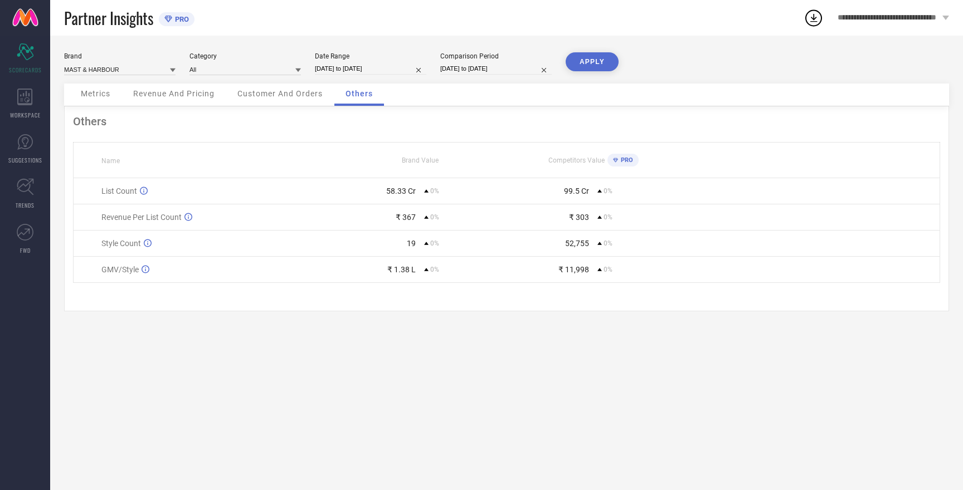
click at [97, 88] on div "Metrics" at bounding box center [96, 95] width 52 height 22
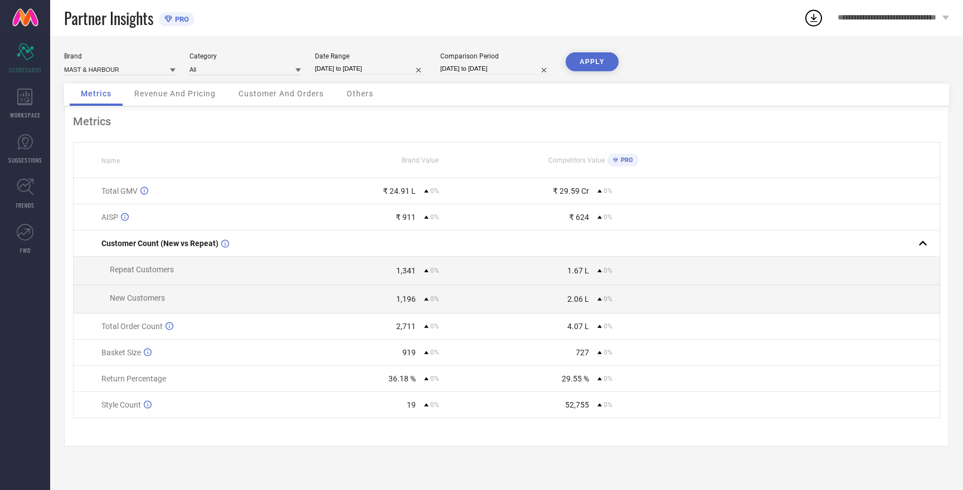
click at [349, 68] on input "[DATE] to [DATE]" at bounding box center [370, 69] width 111 height 12
select select "6"
select select "2025"
select select "7"
select select "2025"
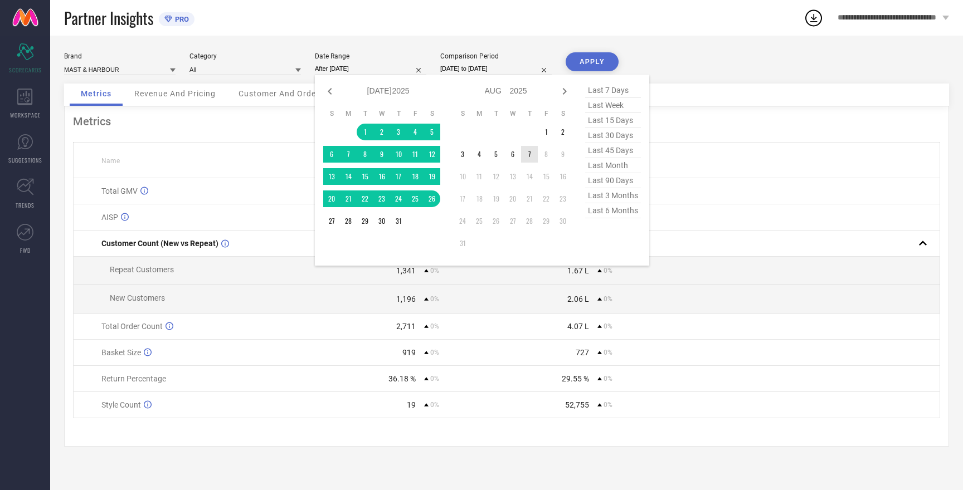
click at [530, 153] on td "7" at bounding box center [529, 154] width 17 height 17
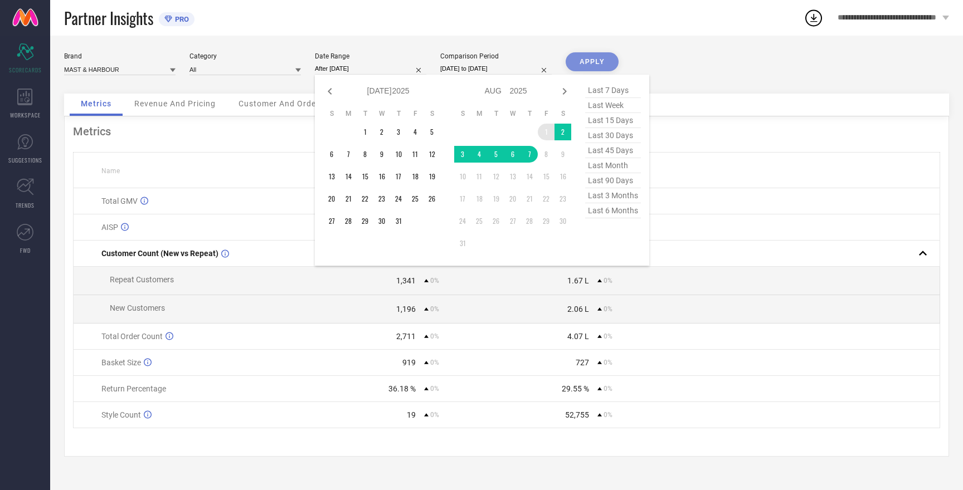
type input "[DATE] to [DATE]"
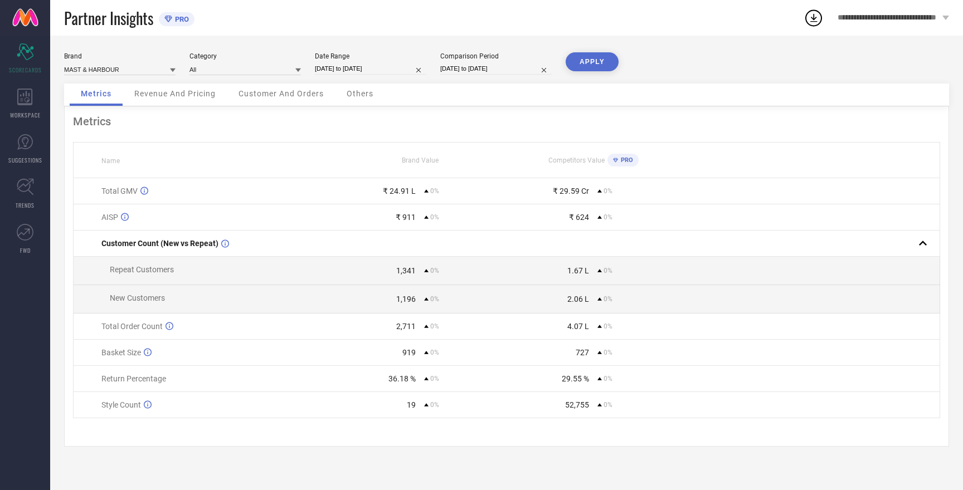
click at [490, 62] on div "Comparison Period [DATE] to [DATE]" at bounding box center [495, 63] width 111 height 23
click at [490, 67] on input "[DATE] to [DATE]" at bounding box center [495, 69] width 111 height 12
select select "6"
select select "2025"
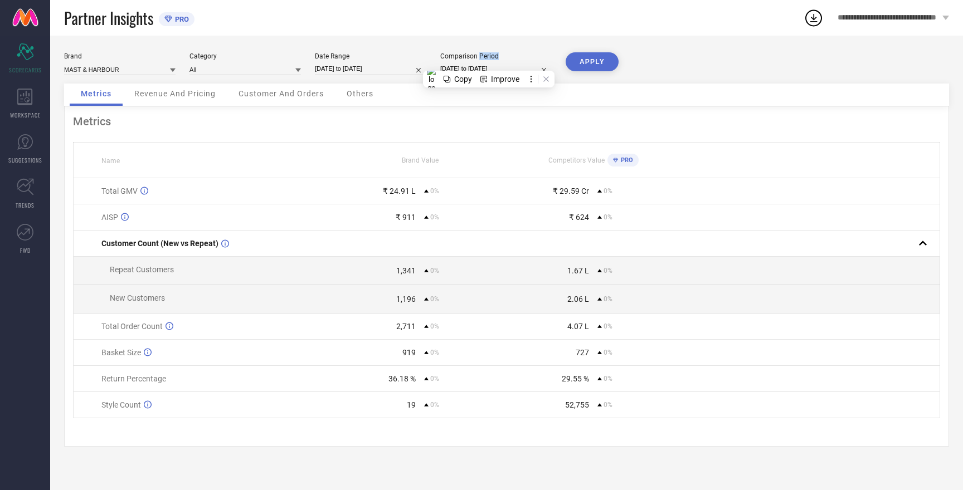
select select "7"
select select "2025"
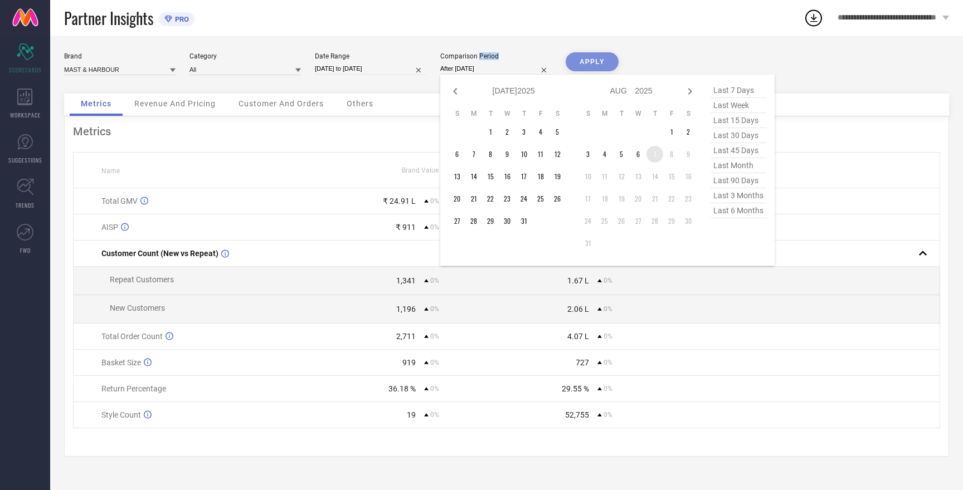
click at [656, 155] on td "7" at bounding box center [654, 154] width 17 height 17
type input "[DATE] to [DATE]"
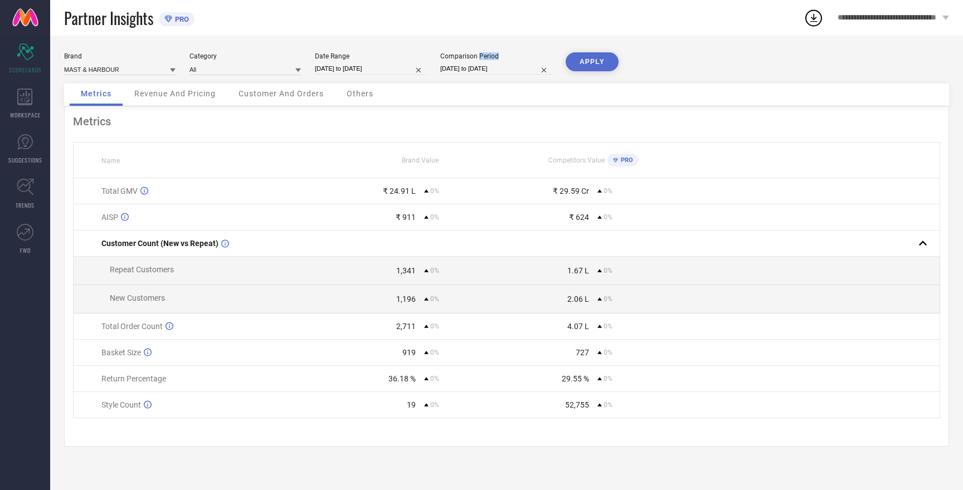
click at [490, 70] on input "[DATE] to [DATE]" at bounding box center [495, 69] width 111 height 12
select select "7"
select select "2025"
select select "8"
select select "2025"
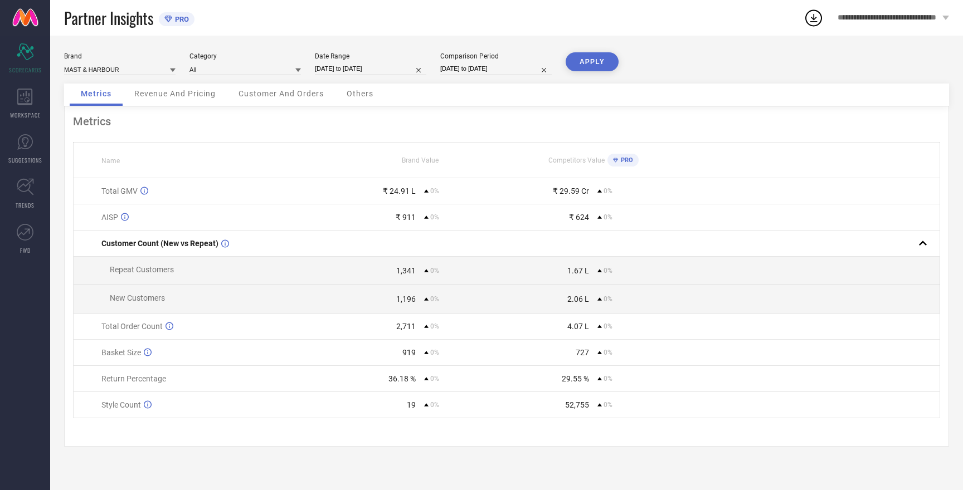
click at [570, 33] on div "Partner Insights PRO" at bounding box center [433, 18] width 739 height 36
select select "7"
select select "2025"
select select "8"
select select "2025"
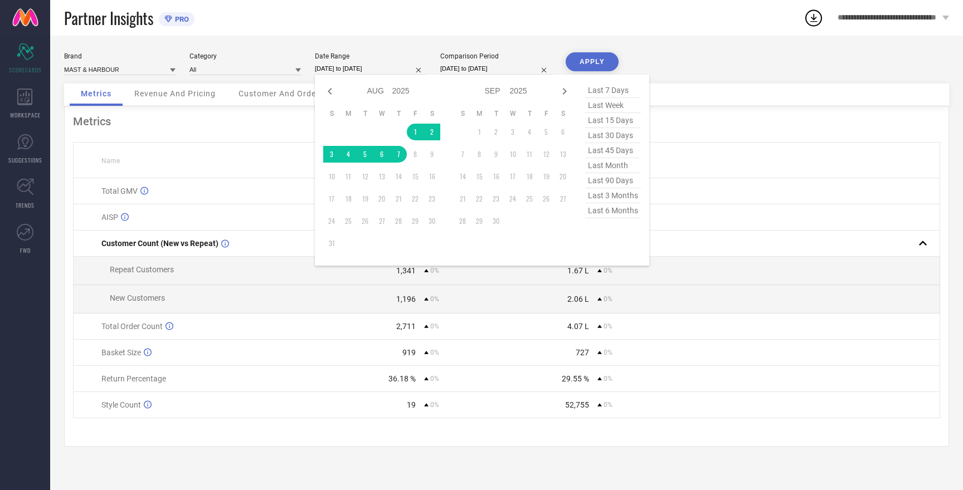
click at [344, 67] on input "[DATE] to [DATE]" at bounding box center [370, 69] width 111 height 12
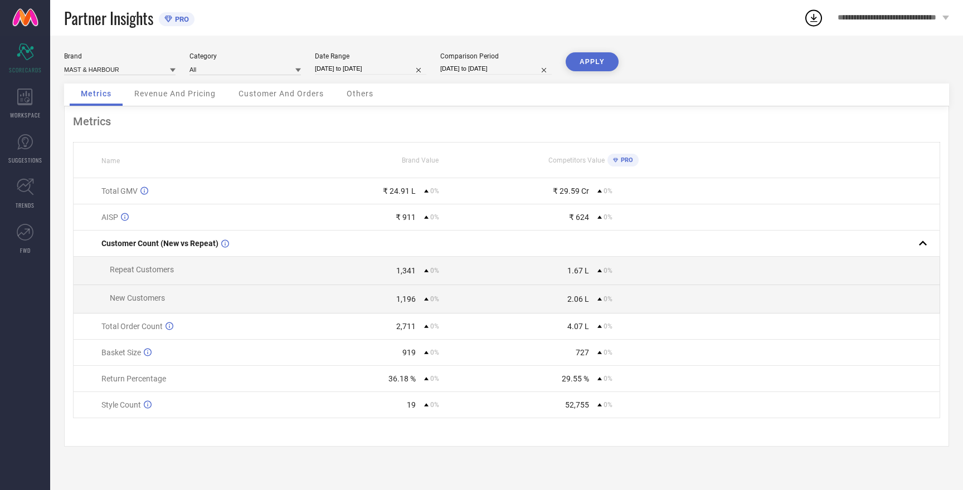
click at [579, 65] on button "APPLY" at bounding box center [591, 61] width 53 height 19
select select "7"
select select "2025"
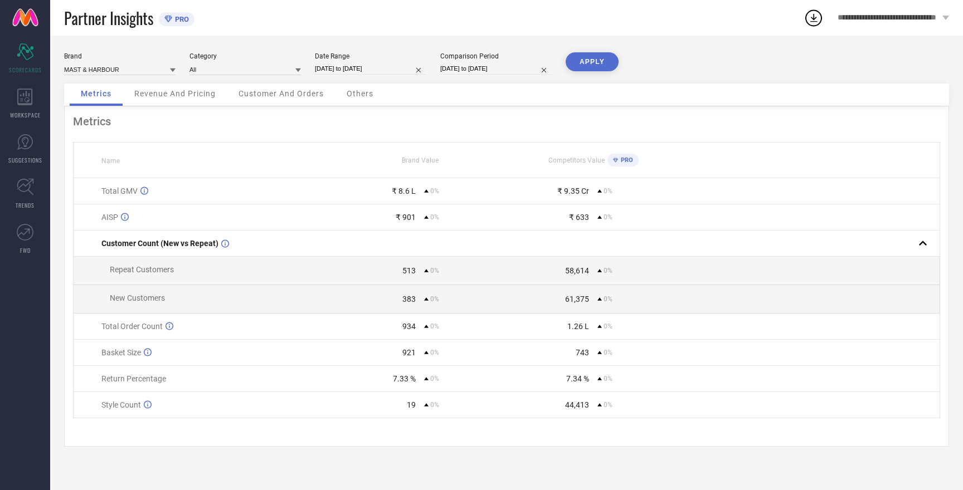
select select "8"
select select "2025"
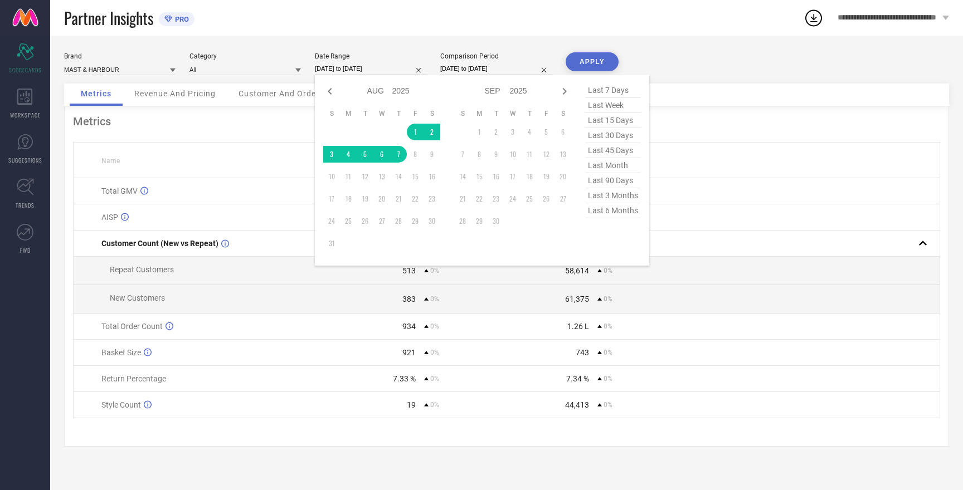
click at [361, 68] on input "[DATE] to [DATE]" at bounding box center [370, 69] width 111 height 12
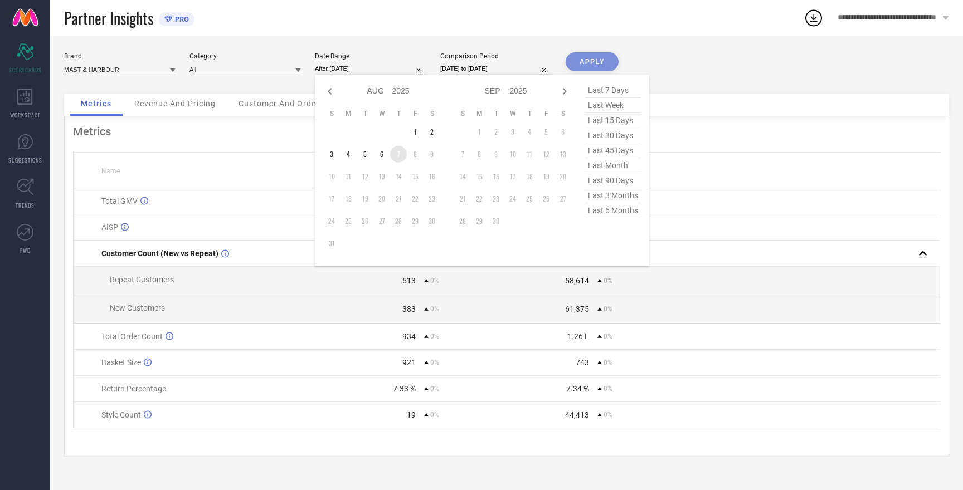
click at [401, 156] on td "7" at bounding box center [398, 154] width 17 height 17
type input "[DATE] to [DATE]"
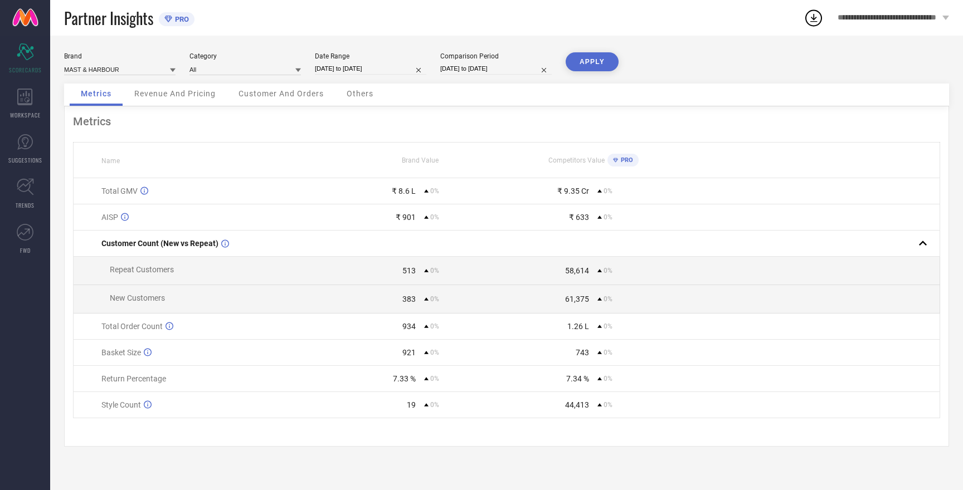
select select "7"
select select "2025"
select select "8"
select select "2025"
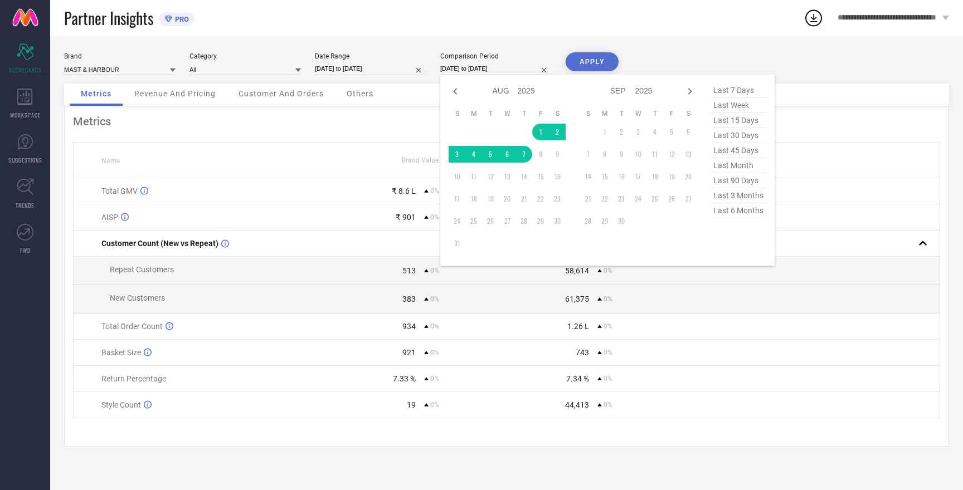
click at [501, 72] on input "[DATE] to [DATE]" at bounding box center [495, 69] width 111 height 12
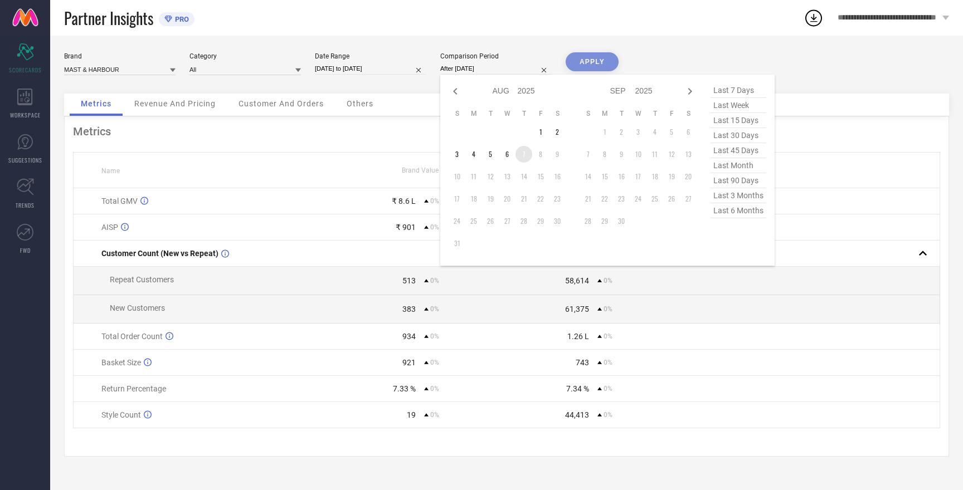
click at [522, 157] on td "7" at bounding box center [523, 154] width 17 height 17
type input "[DATE] to [DATE]"
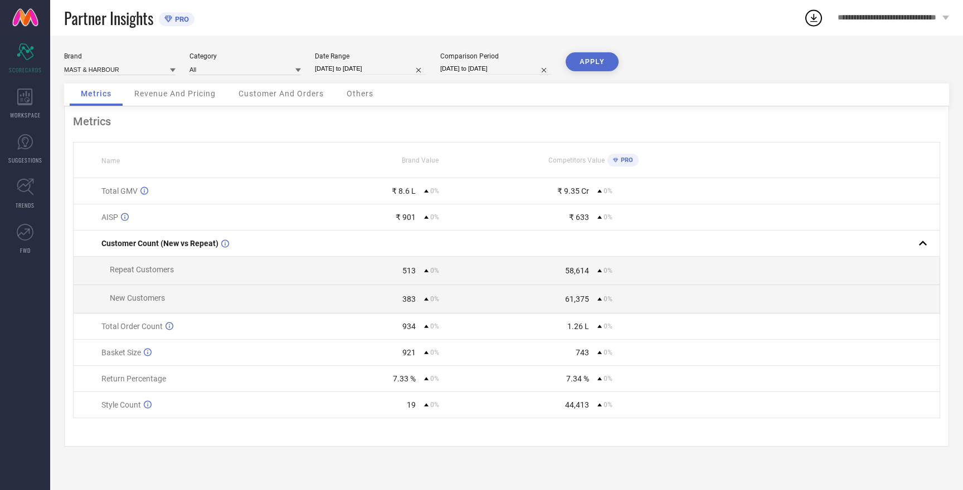
click at [586, 63] on button "APPLY" at bounding box center [591, 61] width 53 height 19
drag, startPoint x: 392, startPoint y: 193, endPoint x: 422, endPoint y: 189, distance: 30.4
click at [422, 189] on div "₹ 60,346 0%" at bounding box center [420, 191] width 172 height 9
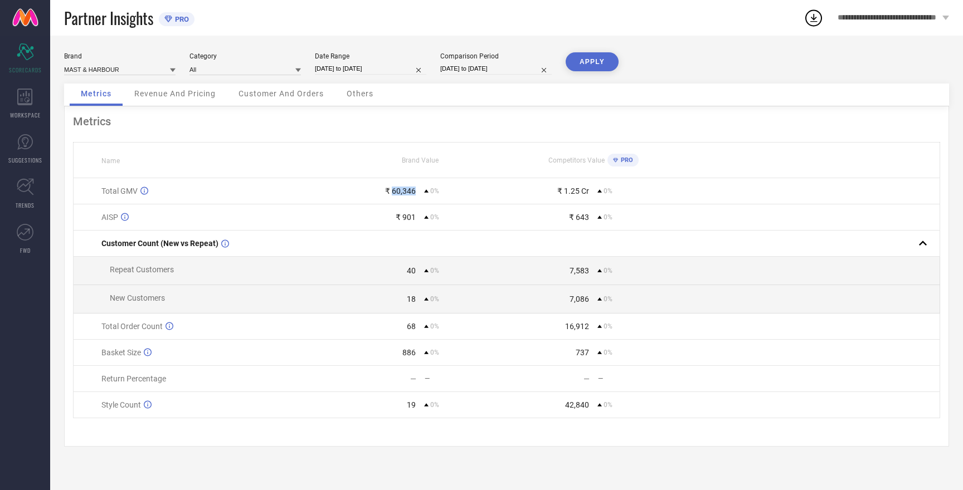
select select "7"
select select "2025"
select select "8"
select select "2025"
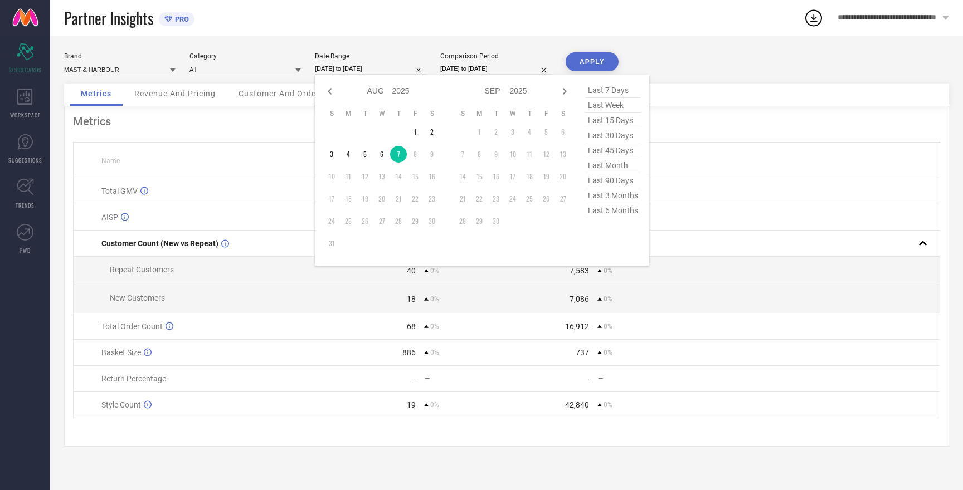
click at [341, 65] on input "[DATE] to [DATE]" at bounding box center [370, 69] width 111 height 12
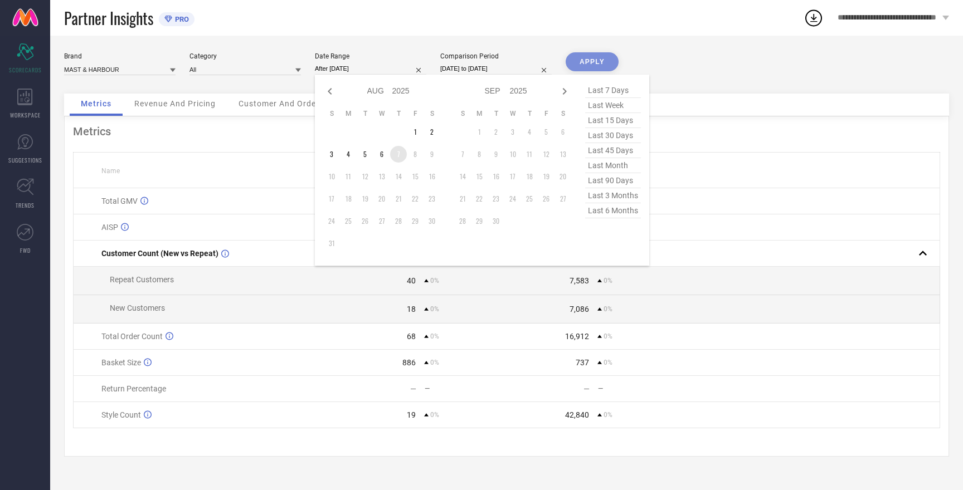
click at [398, 159] on td "7" at bounding box center [398, 154] width 17 height 17
type input "[DATE] to [DATE]"
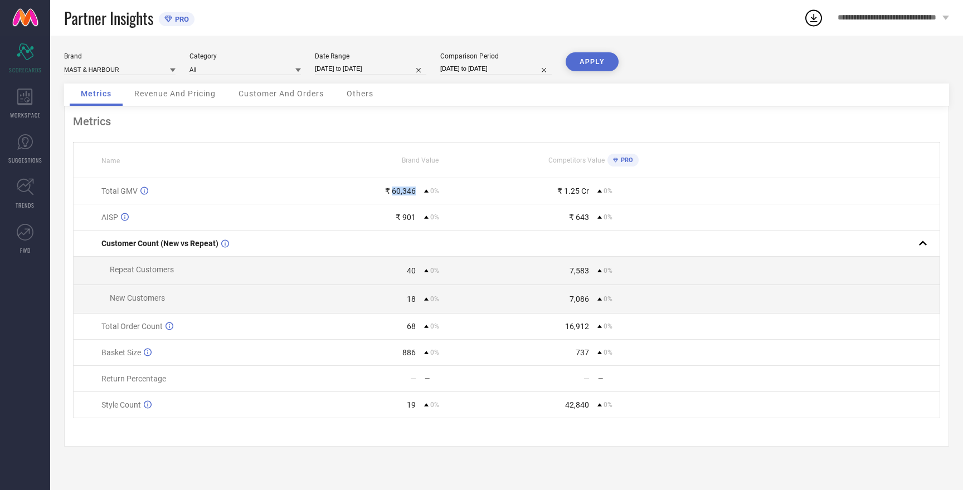
click at [579, 66] on button "APPLY" at bounding box center [591, 61] width 53 height 19
click at [113, 68] on input at bounding box center [119, 70] width 111 height 12
click at [100, 108] on span "HERE&NOW" at bounding box center [88, 104] width 36 height 8
type input "All"
click at [595, 62] on button "APPLY" at bounding box center [591, 61] width 53 height 19
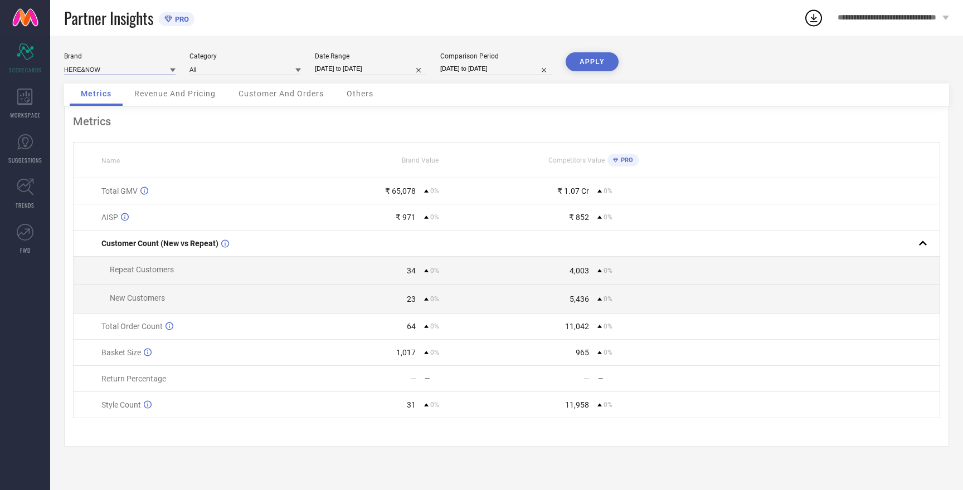
click at [115, 66] on input at bounding box center [119, 70] width 111 height 12
click at [100, 120] on span "ROADSTER" at bounding box center [86, 123] width 33 height 8
type input "All"
click at [591, 62] on button "APPLY" at bounding box center [591, 61] width 53 height 19
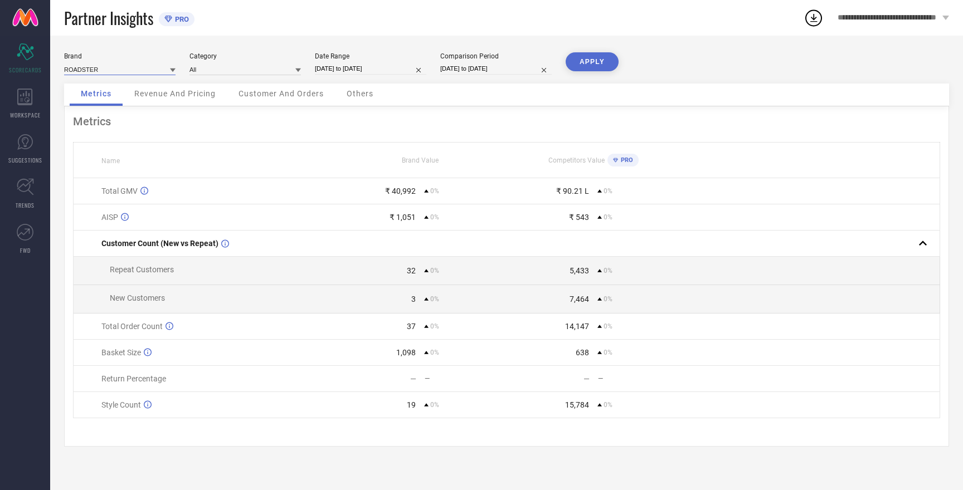
click at [104, 65] on input at bounding box center [119, 70] width 111 height 12
click at [102, 150] on span "W.T.F - WITNESSING TRUE FASHION" at bounding box center [120, 146] width 100 height 16
type input "All"
click at [598, 57] on button "APPLY" at bounding box center [591, 61] width 53 height 19
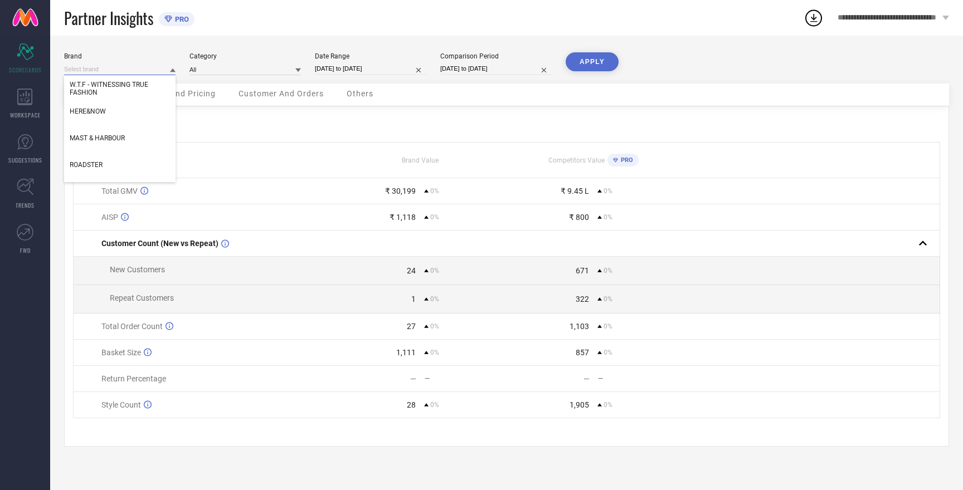
click at [129, 67] on input at bounding box center [119, 70] width 111 height 12
select select "7"
select select "2025"
select select "8"
select select "2025"
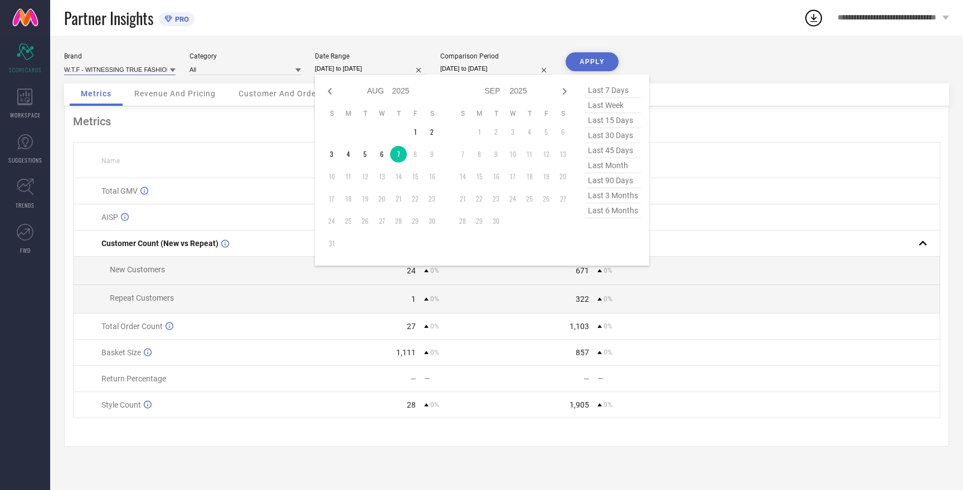
click at [323, 66] on input "[DATE] to [DATE]" at bounding box center [370, 69] width 111 height 12
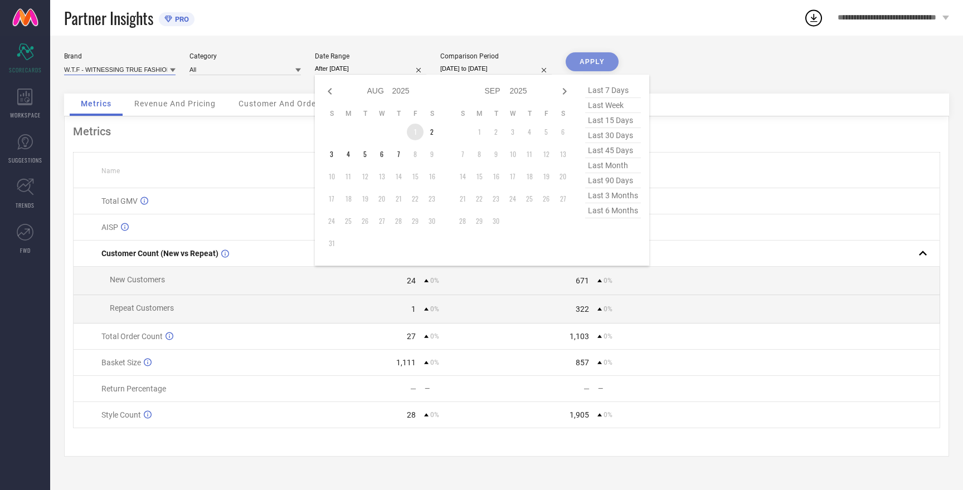
click at [413, 131] on td "1" at bounding box center [415, 132] width 17 height 17
type input "[DATE] to [DATE]"
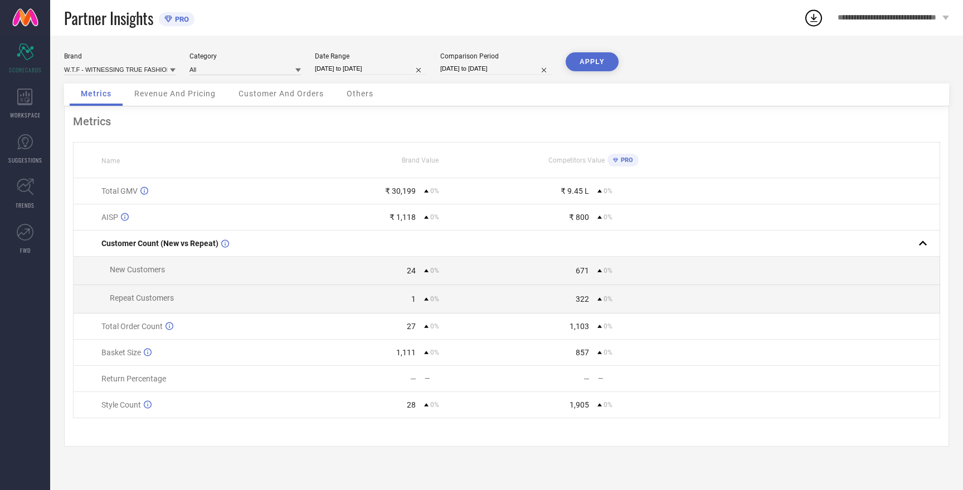
click at [583, 61] on button "APPLY" at bounding box center [591, 61] width 53 height 19
click at [469, 68] on input "[DATE] to [DATE]" at bounding box center [495, 69] width 111 height 12
select select "7"
select select "2025"
select select "8"
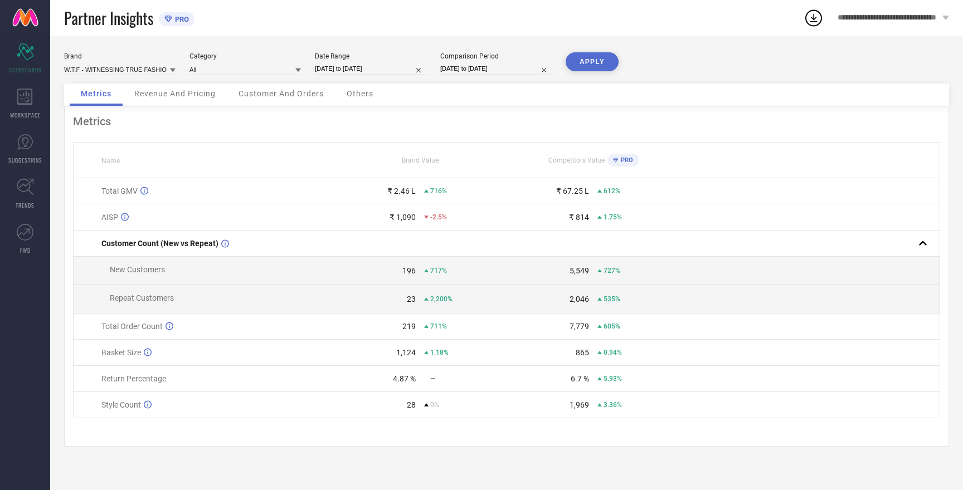
select select "2025"
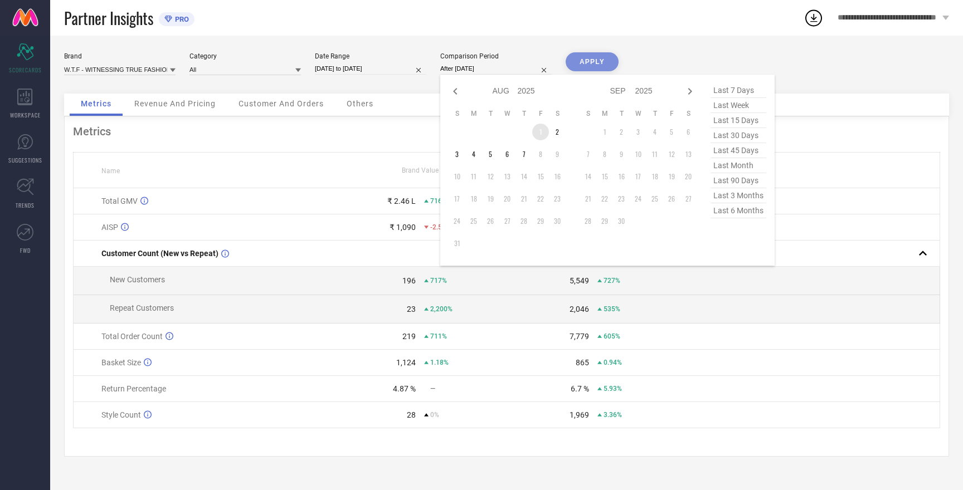
click at [538, 130] on td "1" at bounding box center [540, 132] width 17 height 17
type input "[DATE] to [DATE]"
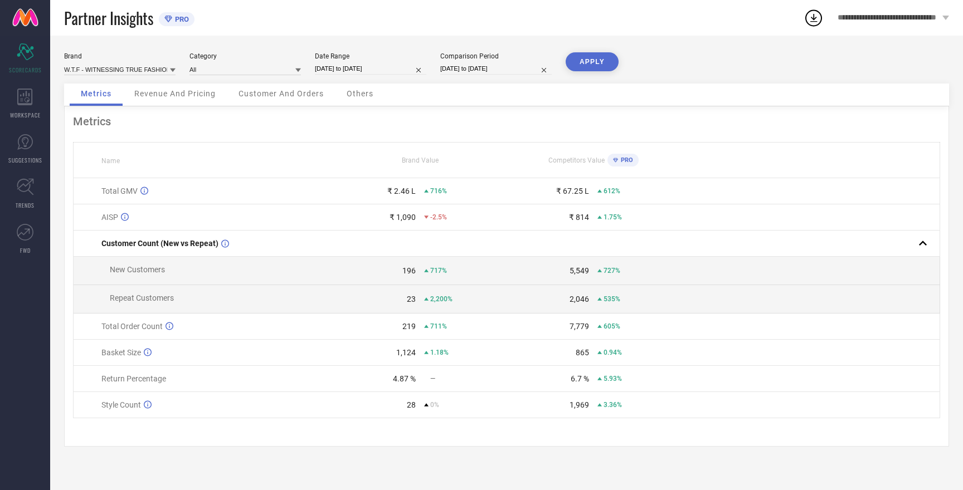
click at [601, 61] on button "APPLY" at bounding box center [591, 61] width 53 height 19
click at [153, 71] on input at bounding box center [119, 70] width 111 height 12
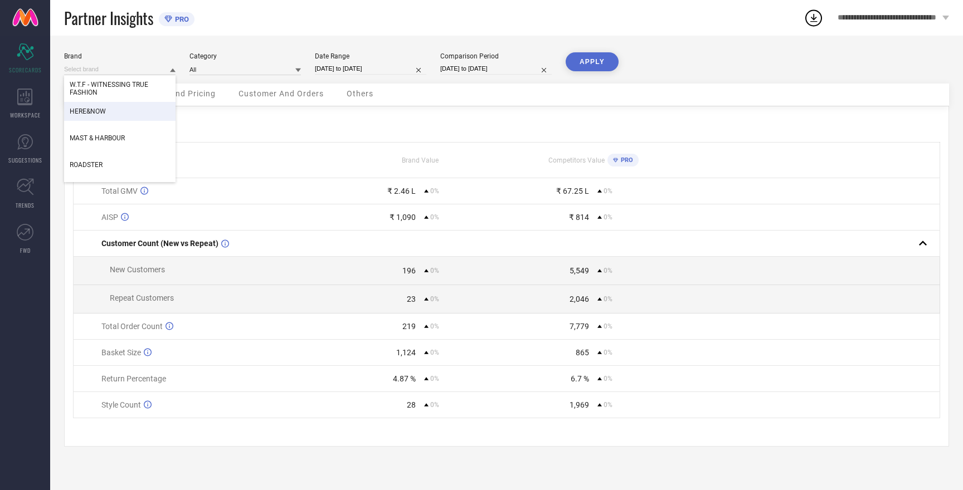
click at [134, 108] on div "HERE&NOW" at bounding box center [119, 111] width 111 height 19
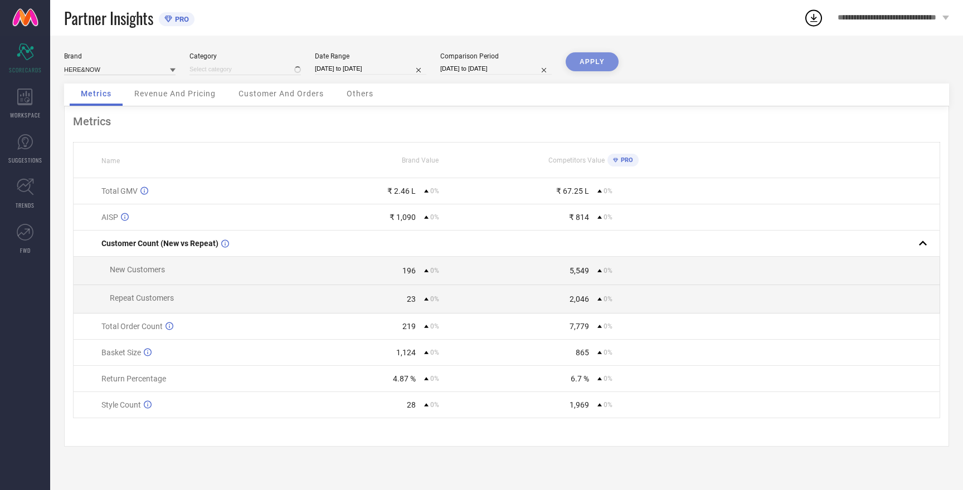
type input "All"
click at [598, 58] on button "APPLY" at bounding box center [591, 61] width 53 height 19
click at [131, 72] on input at bounding box center [119, 70] width 111 height 12
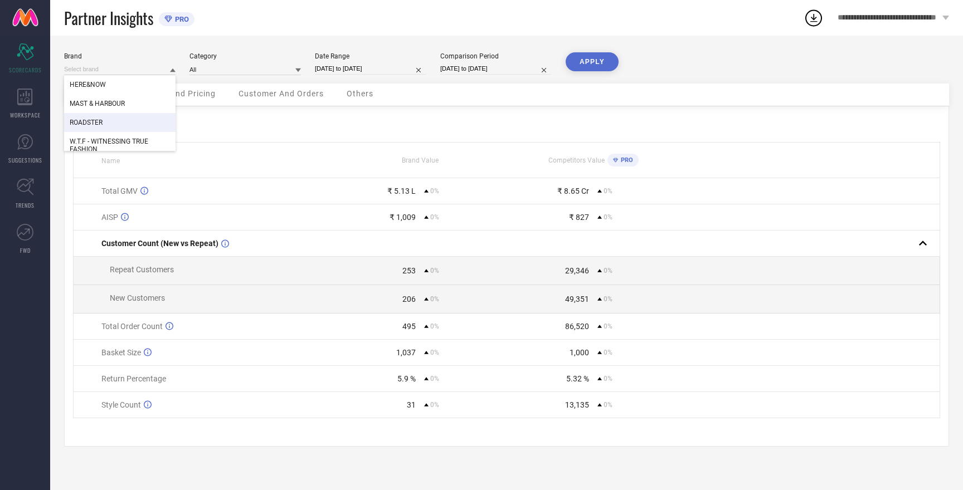
click at [108, 120] on div "ROADSTER" at bounding box center [119, 122] width 111 height 19
type input "All"
click at [588, 69] on button "APPLY" at bounding box center [591, 61] width 53 height 19
click at [109, 67] on input at bounding box center [119, 70] width 111 height 12
click at [115, 121] on span "MAST & HARBOUR" at bounding box center [97, 123] width 55 height 8
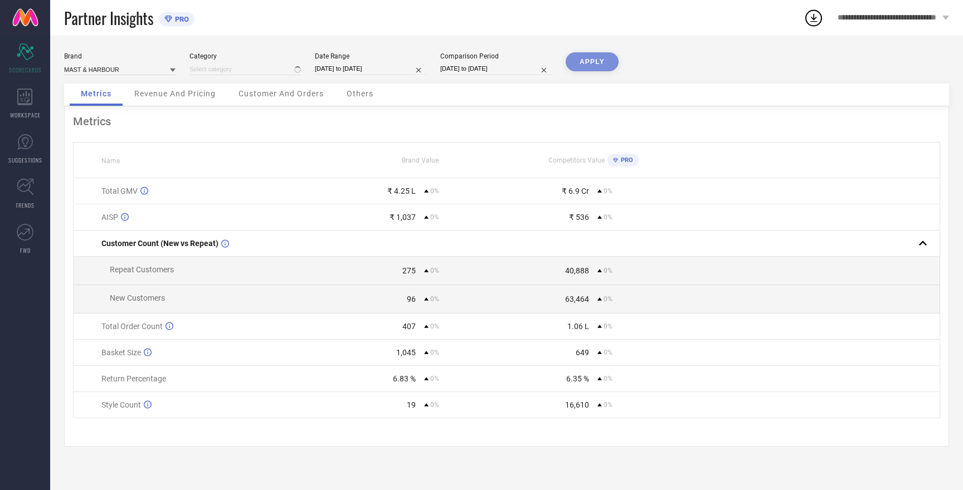
type input "All"
click at [592, 62] on button "APPLY" at bounding box center [591, 61] width 53 height 19
